Goal: Task Accomplishment & Management: Use online tool/utility

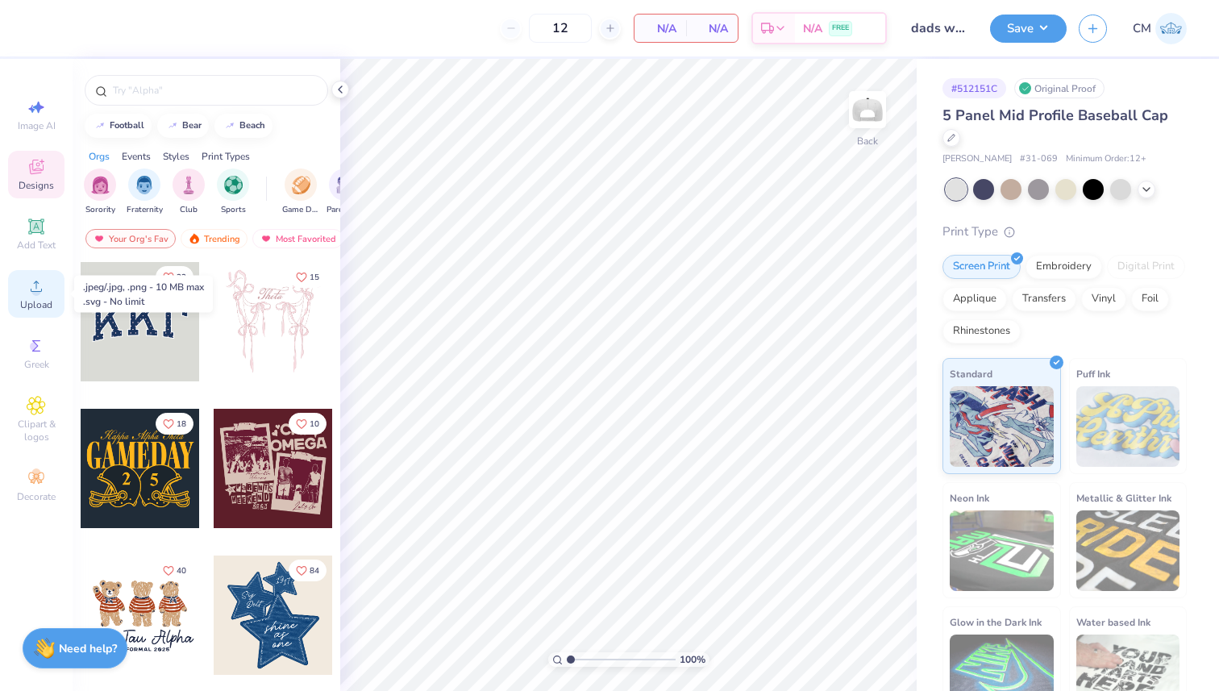
click at [41, 285] on icon at bounding box center [36, 286] width 19 height 19
click at [42, 183] on span "Designs" at bounding box center [36, 185] width 35 height 13
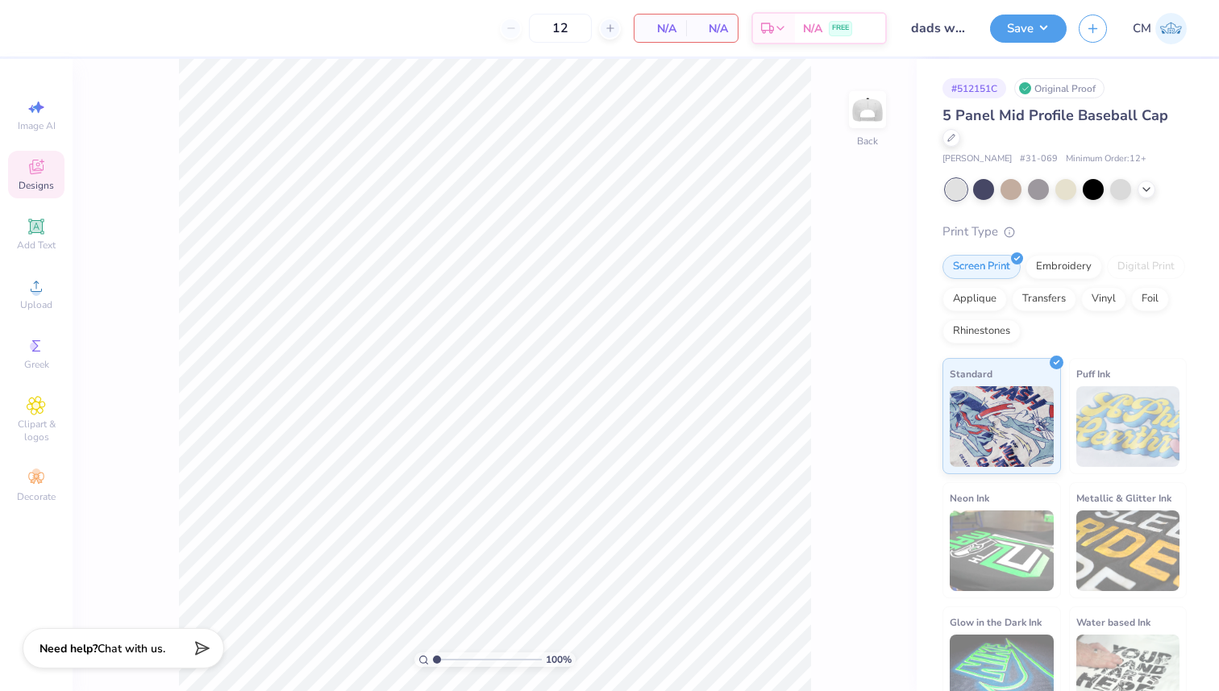
click at [55, 184] on div "Designs" at bounding box center [36, 175] width 56 height 48
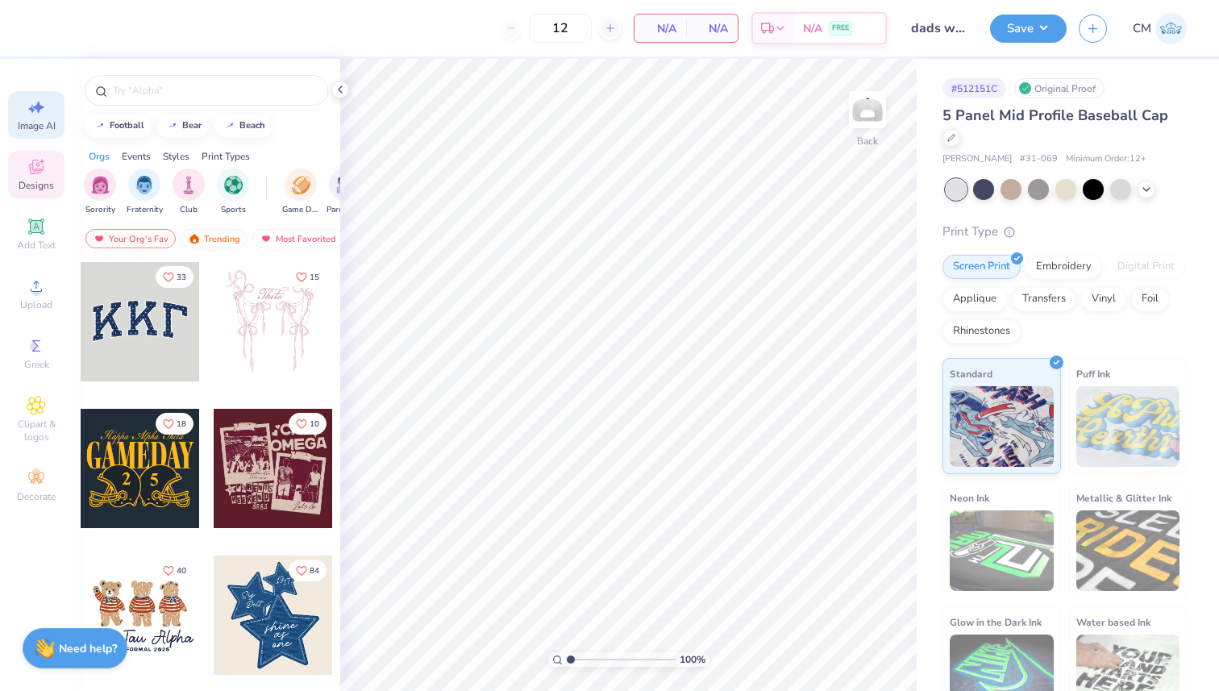
click at [27, 105] on icon at bounding box center [36, 107] width 19 height 19
select select "4"
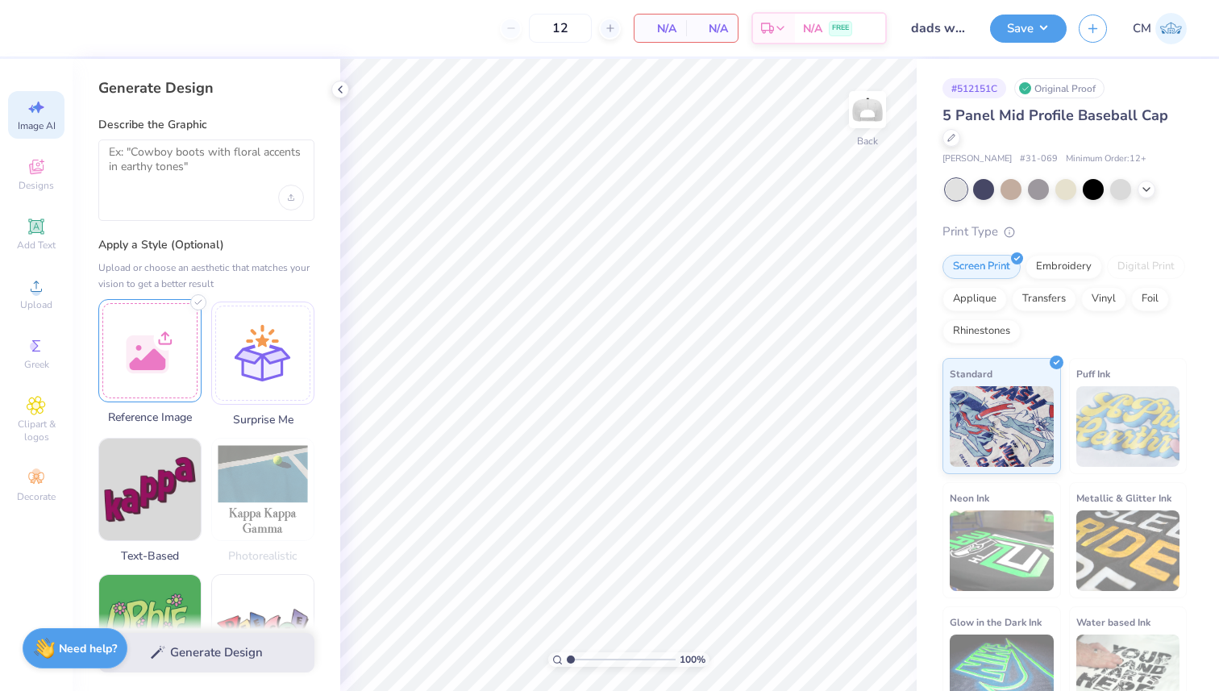
click at [169, 314] on div at bounding box center [149, 350] width 103 height 103
click at [229, 169] on textarea at bounding box center [206, 165] width 195 height 40
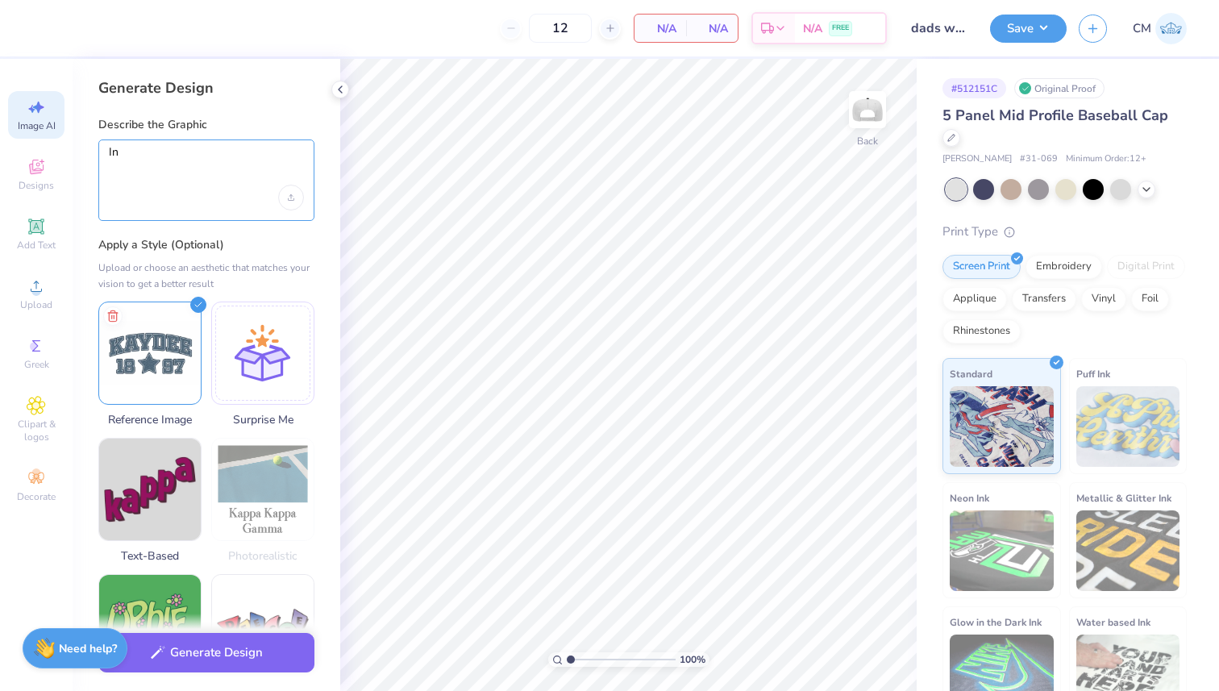
type textarea "I"
type textarea "Change "Kaydee" to "Tri Sigma" and "1897" to "18"
